Goal: Task Accomplishment & Management: Complete application form

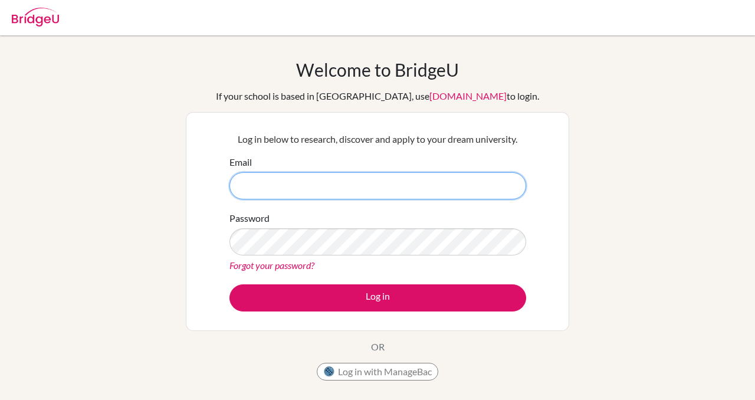
type input "[EMAIL_ADDRESS][DOMAIN_NAME]"
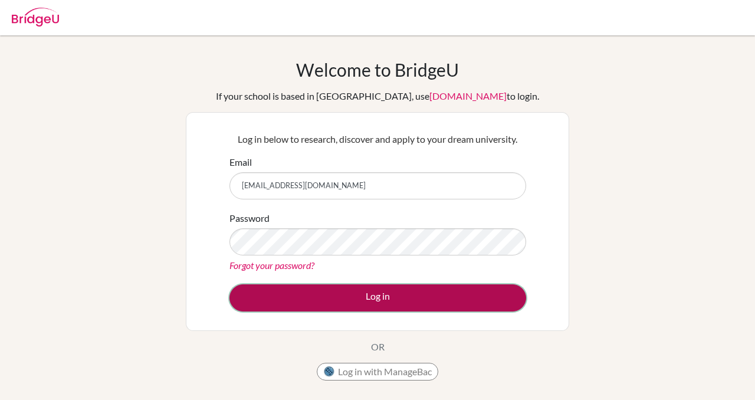
click at [372, 299] on button "Log in" at bounding box center [377, 297] width 297 height 27
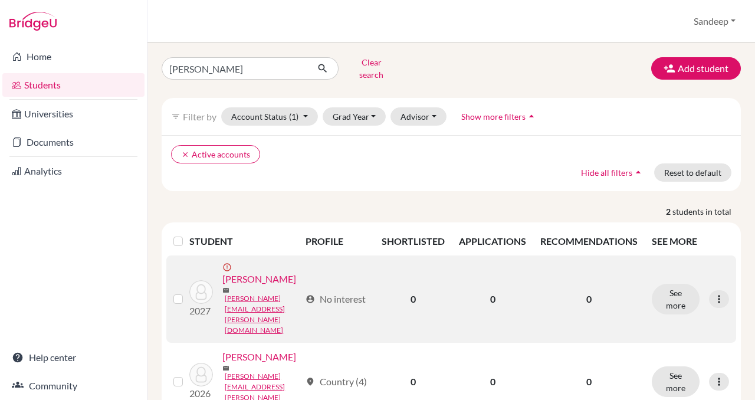
scroll to position [37, 0]
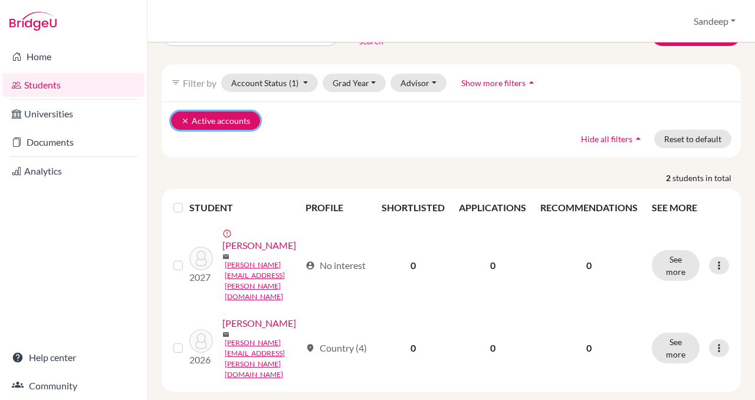
click at [183, 117] on icon "clear" at bounding box center [185, 121] width 8 height 8
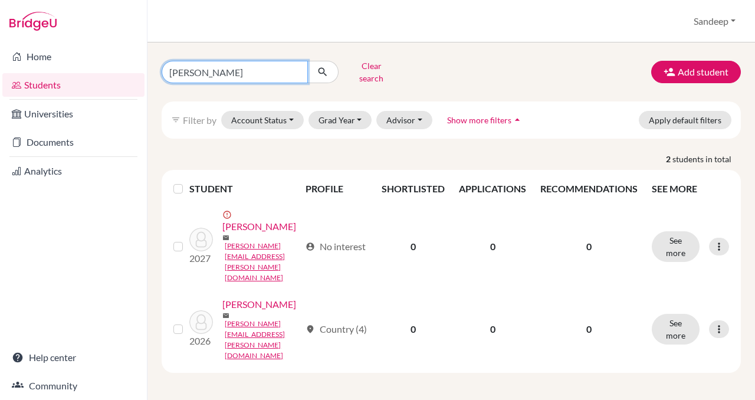
click at [296, 68] on input "[PERSON_NAME]" at bounding box center [235, 72] width 146 height 22
click at [239, 64] on input "Find student by name..." at bounding box center [235, 72] width 146 height 22
type input "[PERSON_NAME]"
click at [324, 70] on icon "submit" at bounding box center [323, 72] width 12 height 12
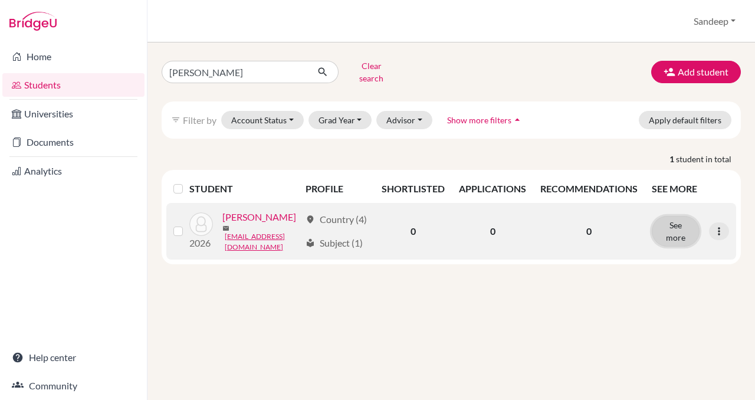
click at [678, 232] on button "See more" at bounding box center [676, 231] width 48 height 31
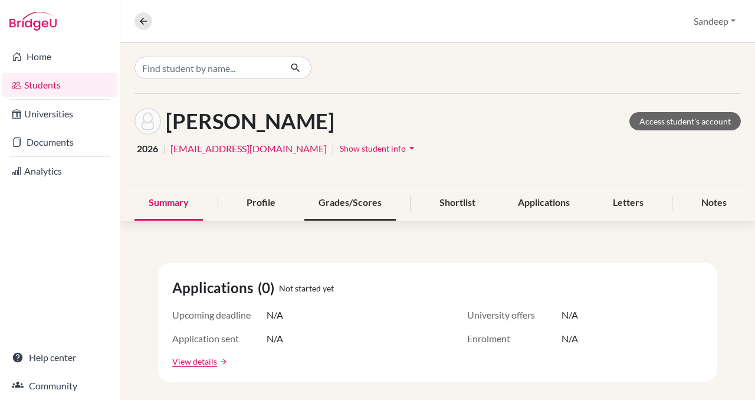
click at [334, 200] on div "Grades/Scores" at bounding box center [349, 203] width 91 height 35
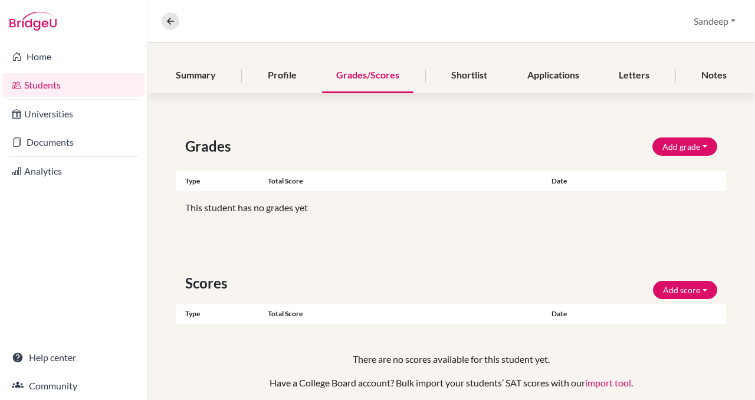
scroll to position [129, 0]
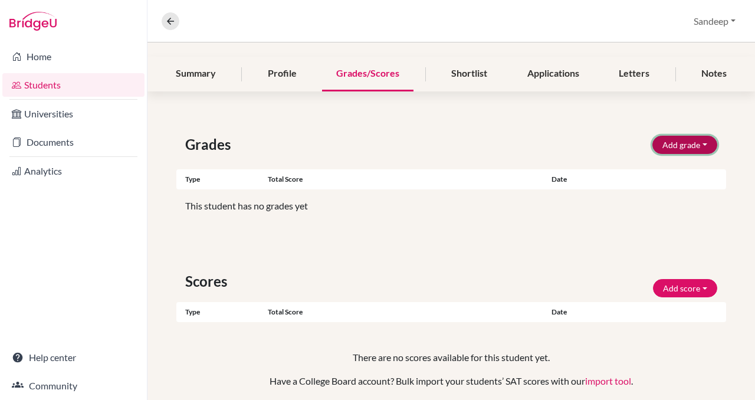
click at [678, 143] on button "Add grade" at bounding box center [684, 145] width 65 height 18
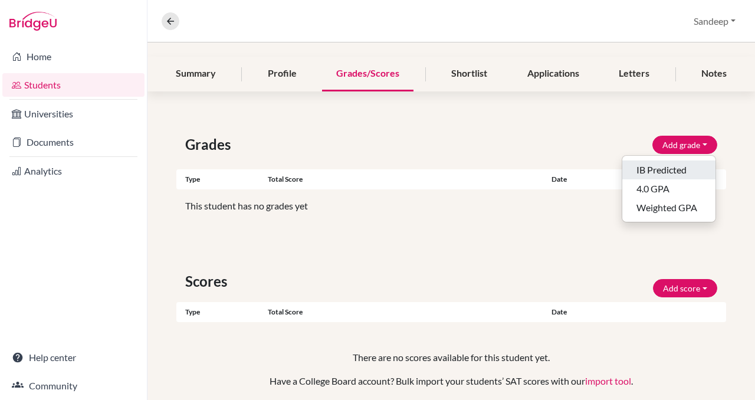
click at [677, 170] on button "IB Predicted" at bounding box center [668, 169] width 93 height 19
select select "HL"
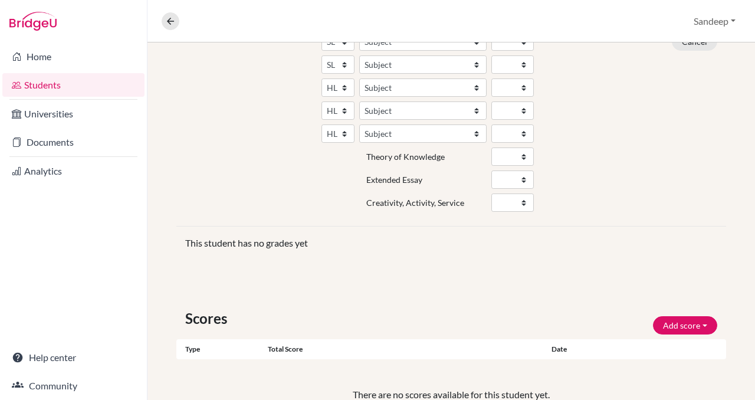
scroll to position [319, 0]
click at [524, 157] on select "A B C D E" at bounding box center [512, 156] width 42 height 18
click at [525, 205] on select "Fail Pass" at bounding box center [512, 202] width 42 height 18
select select "Pass"
click at [491, 193] on select "Fail Pass" at bounding box center [512, 202] width 42 height 18
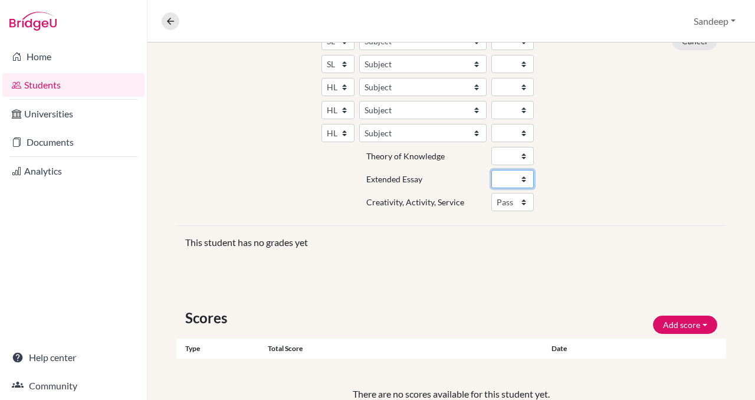
click at [523, 177] on select "A B C D E" at bounding box center [512, 179] width 42 height 18
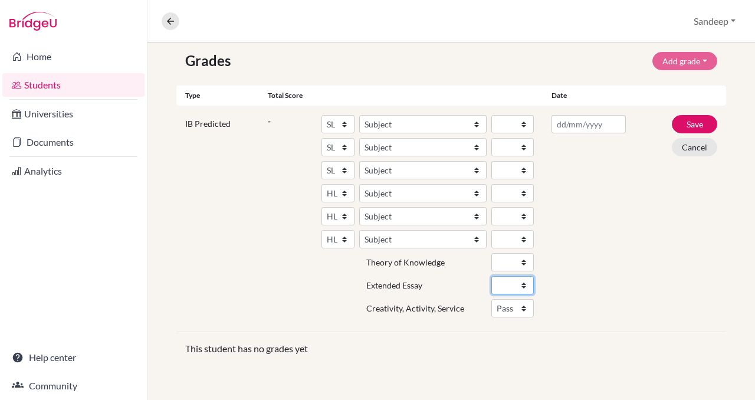
scroll to position [216, 0]
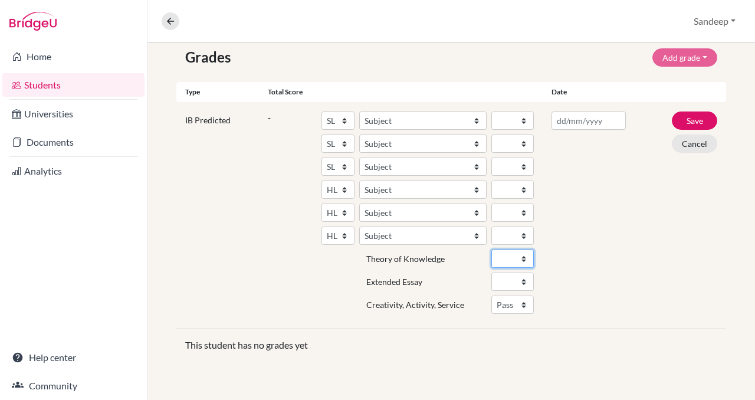
click at [525, 256] on select "A B C D E" at bounding box center [512, 258] width 42 height 18
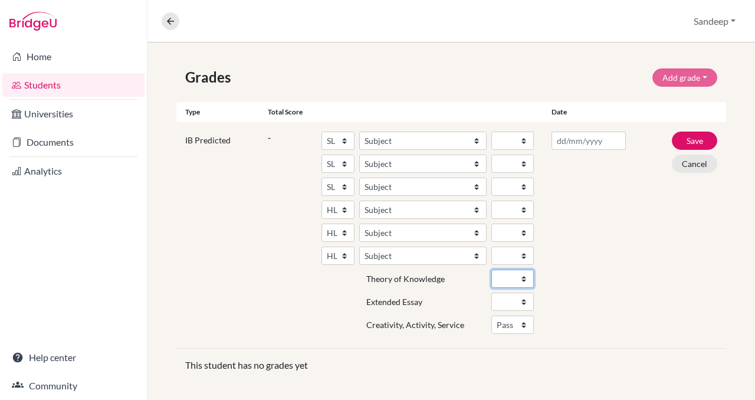
scroll to position [201, 0]
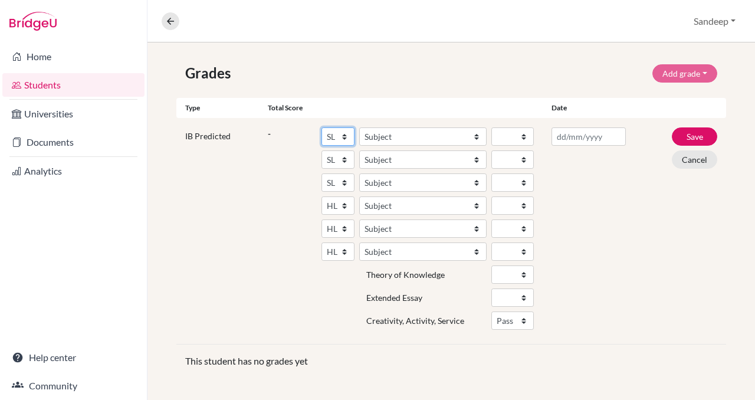
click at [345, 133] on select "SL HL" at bounding box center [337, 136] width 33 height 18
select select "HL"
click at [321, 127] on select "SL HL" at bounding box center [337, 136] width 33 height 18
click at [476, 134] on select "Subject Albanian Literature A Amharic Literature A Arabic B Arabic Language And…" at bounding box center [422, 136] width 127 height 18
select select "158"
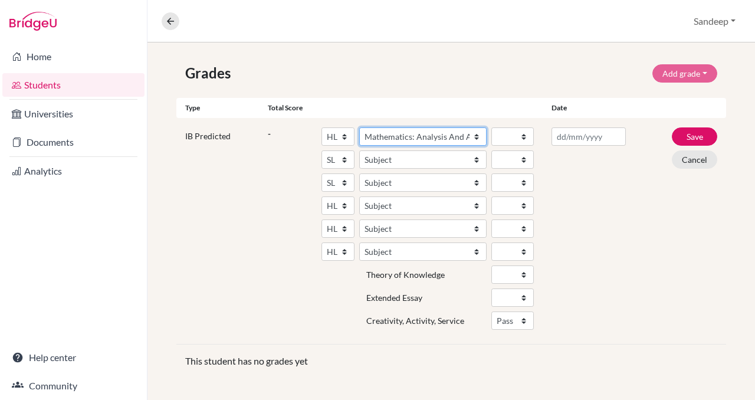
click at [359, 127] on select "Subject Albanian Literature A Amharic Literature A Arabic B Arabic Language And…" at bounding box center [422, 136] width 127 height 18
click at [525, 135] on select "1 2 3 4 5 6 7" at bounding box center [512, 136] width 42 height 18
select select "6"
click at [491, 127] on select "1 2 3 4 5 6 7" at bounding box center [512, 136] width 42 height 18
click at [345, 159] on select "SL HL" at bounding box center [337, 159] width 33 height 18
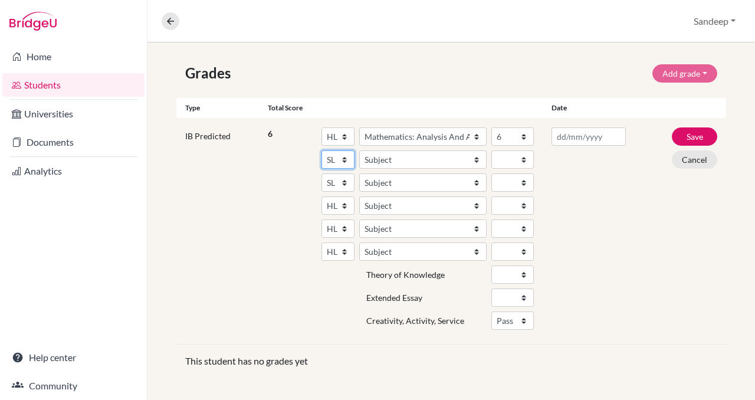
select select "HL"
click at [321, 150] on select "SL HL" at bounding box center [337, 159] width 33 height 18
click at [476, 157] on select "Subject Albanian Literature A Amharic Literature A Arabic B Arabic Language And…" at bounding box center [422, 159] width 127 height 18
select select "25"
click at [359, 150] on select "Subject Albanian Literature A Amharic Literature A Arabic B Arabic Language And…" at bounding box center [422, 159] width 127 height 18
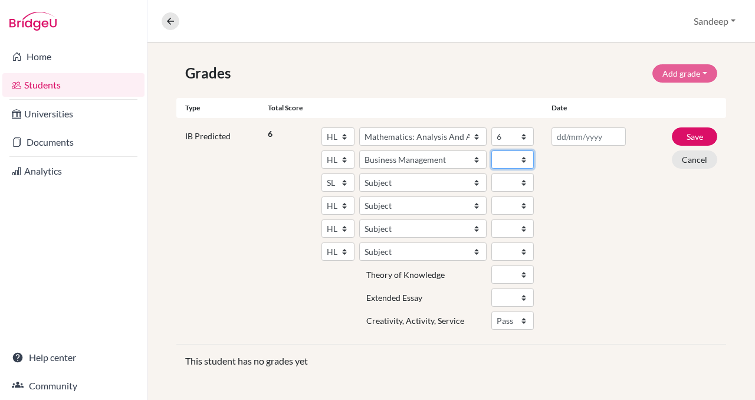
click at [522, 157] on select "1 2 3 4 5 6 7" at bounding box center [512, 159] width 42 height 18
select select "6"
click at [491, 150] on select "1 2 3 4 5 6 7" at bounding box center [512, 159] width 42 height 18
click at [343, 181] on select "SL HL" at bounding box center [337, 182] width 33 height 18
select select "HL"
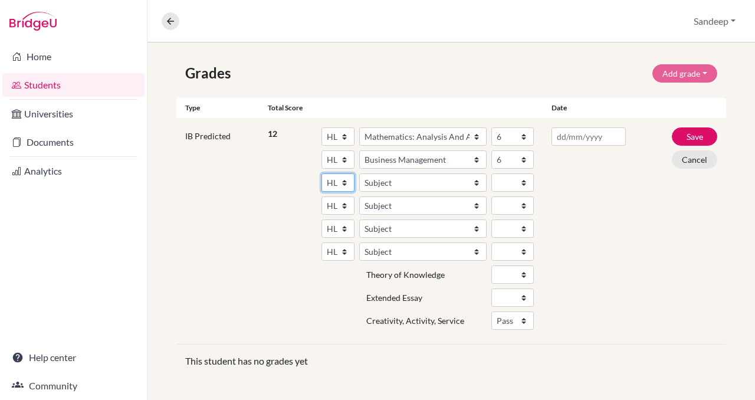
click at [321, 173] on select "SL HL" at bounding box center [337, 182] width 33 height 18
click at [476, 181] on select "Subject Albanian Literature A Amharic Literature A Arabic B Arabic Language And…" at bounding box center [422, 182] width 127 height 18
select select "64"
click at [359, 173] on select "Subject Albanian Literature A Amharic Literature A Arabic B Arabic Language And…" at bounding box center [422, 182] width 127 height 18
click at [523, 180] on select "1 2 3 4 5 6 7" at bounding box center [512, 182] width 42 height 18
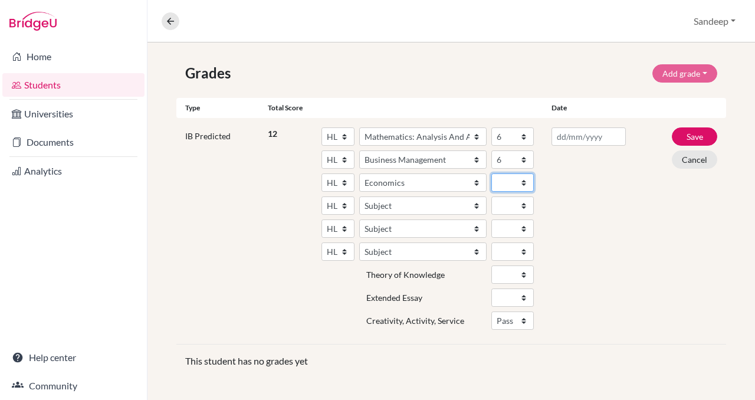
select select "6"
click at [491, 173] on select "1 2 3 4 5 6 7" at bounding box center [512, 182] width 42 height 18
click at [343, 203] on select "SL HL" at bounding box center [337, 205] width 33 height 18
select select "SL"
click at [321, 196] on select "SL HL" at bounding box center [337, 205] width 33 height 18
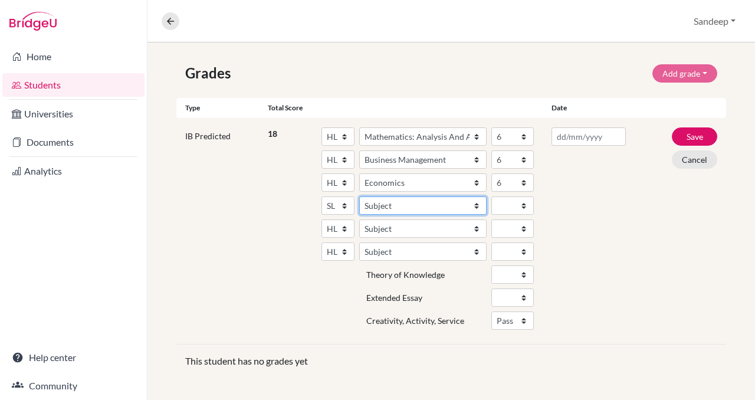
click at [477, 203] on select "Subject Albanian Literature A Amharic Literature A Arabic ab Initio Arabic B Ar…" at bounding box center [422, 205] width 127 height 18
select select "70"
click at [359, 196] on select "Subject Albanian Literature A Amharic Literature A Arabic ab Initio Arabic B Ar…" at bounding box center [422, 205] width 127 height 18
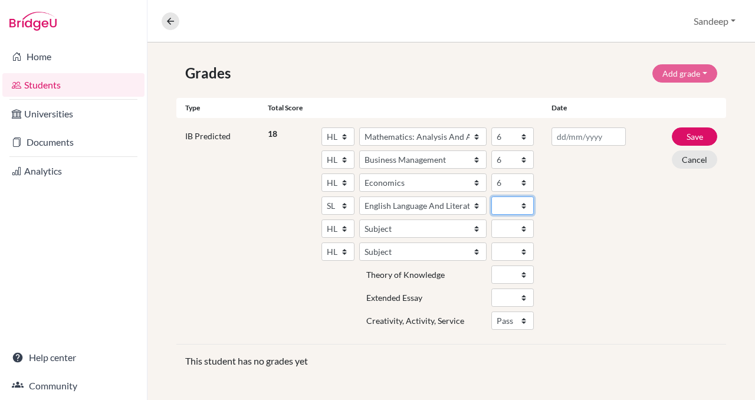
click at [524, 203] on select "1 2 3 4 5 6 7" at bounding box center [512, 205] width 42 height 18
select select "6"
click at [491, 196] on select "1 2 3 4 5 6 7" at bounding box center [512, 205] width 42 height 18
click at [344, 227] on select "SL HL" at bounding box center [337, 228] width 33 height 18
select select "SL"
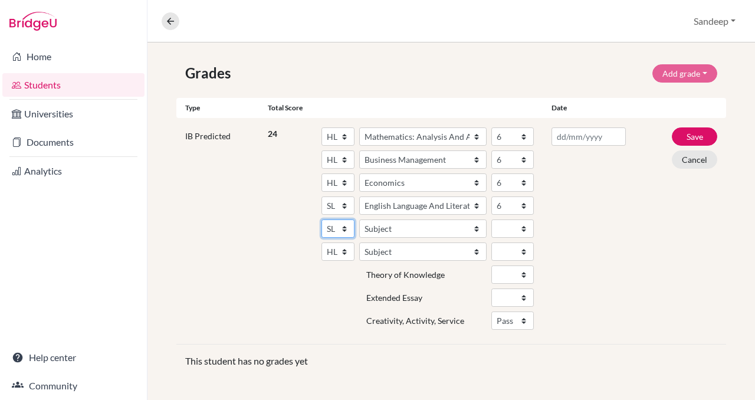
click at [321, 219] on select "SL HL" at bounding box center [337, 228] width 33 height 18
click at [476, 226] on select "Subject Albanian Literature A Amharic Literature A Arabic ab Initio Arabic B Ar…" at bounding box center [422, 228] width 127 height 18
select select "85"
click at [359, 219] on select "Subject Albanian Literature A Amharic Literature A Arabic ab Initio Arabic B Ar…" at bounding box center [422, 228] width 127 height 18
click at [524, 227] on select "1 2 3 4 5 6 7" at bounding box center [512, 228] width 42 height 18
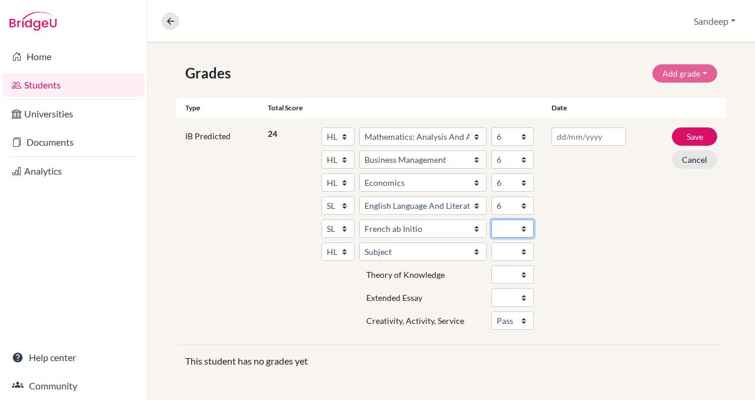
select select "6"
click at [491, 219] on select "1 2 3 4 5 6 7" at bounding box center [512, 228] width 42 height 18
click at [344, 249] on select "SL HL" at bounding box center [337, 251] width 33 height 18
select select "SL"
click at [321, 242] on select "SL HL" at bounding box center [337, 251] width 33 height 18
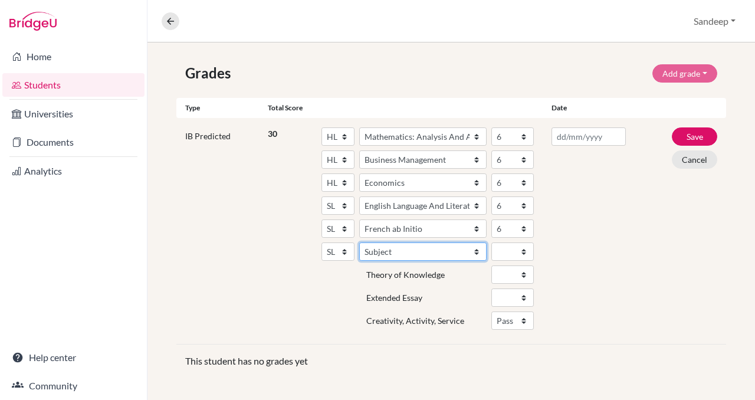
click at [476, 250] on select "Subject Albanian Literature A Amharic Literature A Arabic ab Initio Arabic B Ar…" at bounding box center [422, 251] width 127 height 18
select select "43"
click at [359, 242] on select "Subject Albanian Literature A Amharic Literature A Arabic ab Initio Arabic B Ar…" at bounding box center [422, 251] width 127 height 18
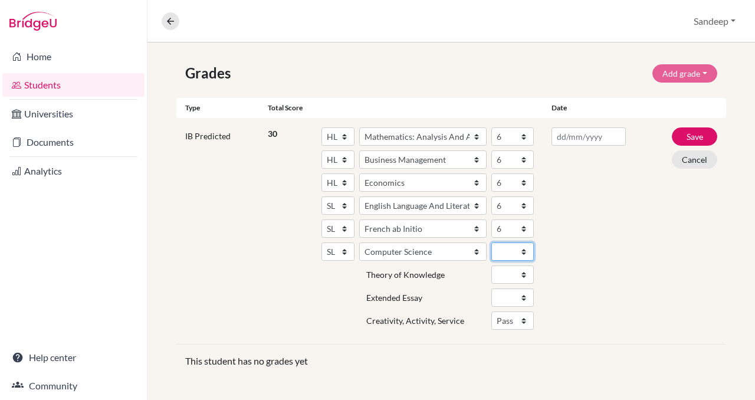
click at [523, 248] on select "1 2 3 4 5 6 7" at bounding box center [512, 251] width 42 height 18
select select "6"
click at [491, 242] on select "1 2 3 4 5 6 7" at bounding box center [512, 251] width 42 height 18
click at [524, 294] on select "A B C D E" at bounding box center [512, 297] width 42 height 18
select select "B"
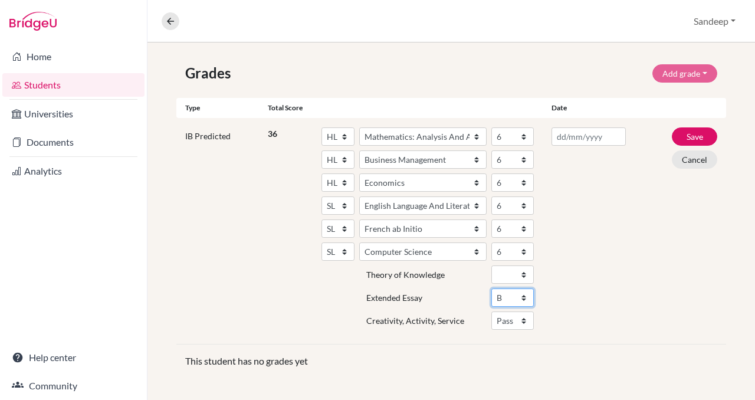
click at [491, 288] on select "A B C D E" at bounding box center [512, 297] width 42 height 18
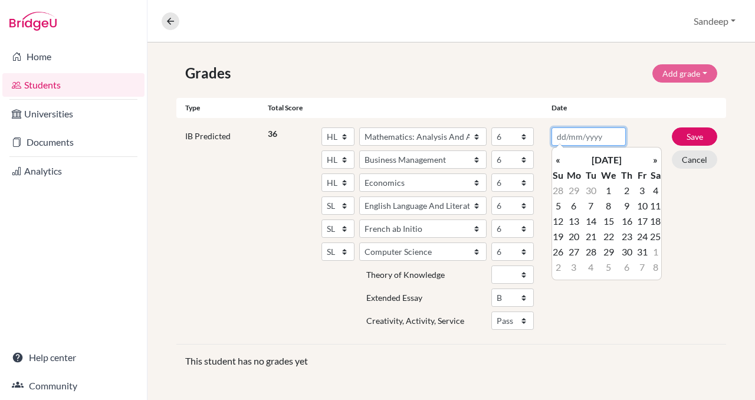
click at [567, 137] on input "text" at bounding box center [588, 136] width 74 height 18
click at [610, 204] on td "8" at bounding box center [608, 205] width 21 height 15
type input "[DATE]"
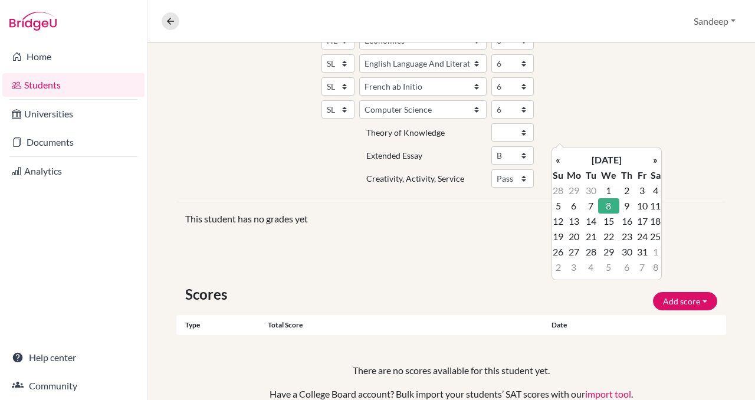
scroll to position [305, 0]
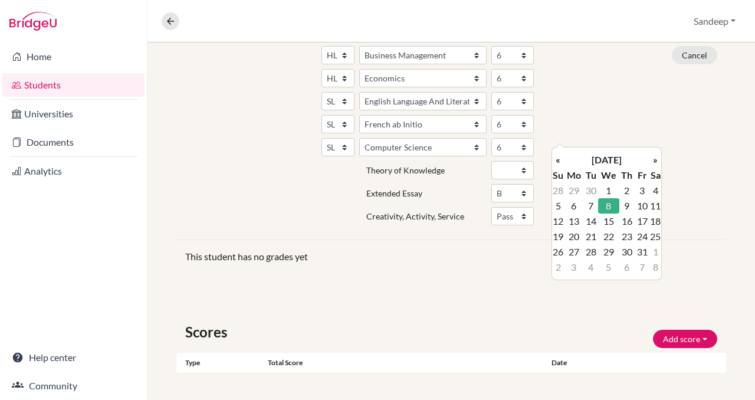
click at [709, 189] on div "Save Cancel" at bounding box center [694, 126] width 63 height 207
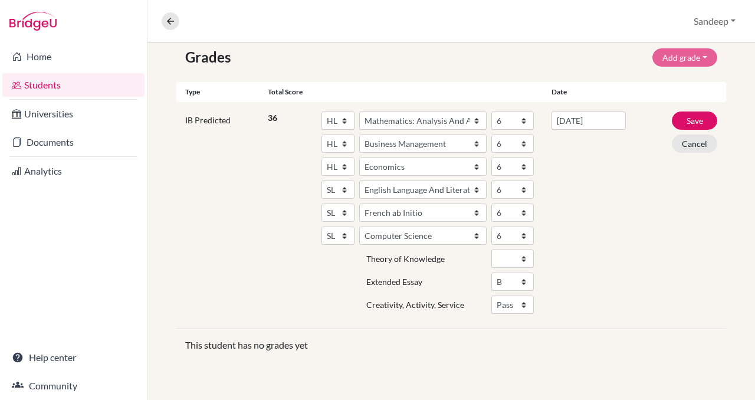
scroll to position [196, 0]
